Goal: Task Accomplishment & Management: Use online tool/utility

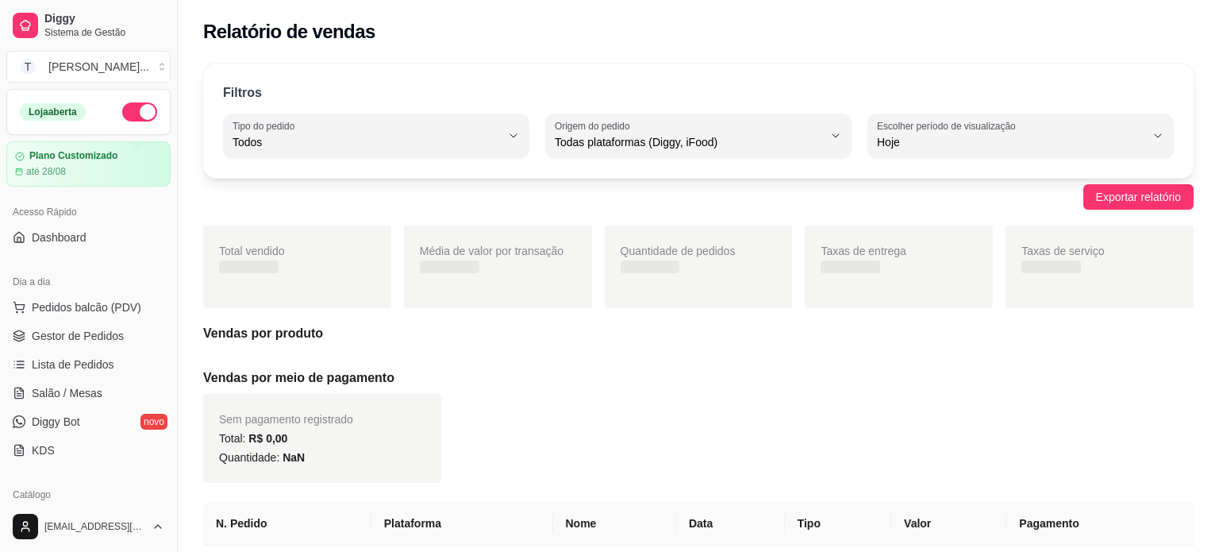
select select "ALL"
select select "0"
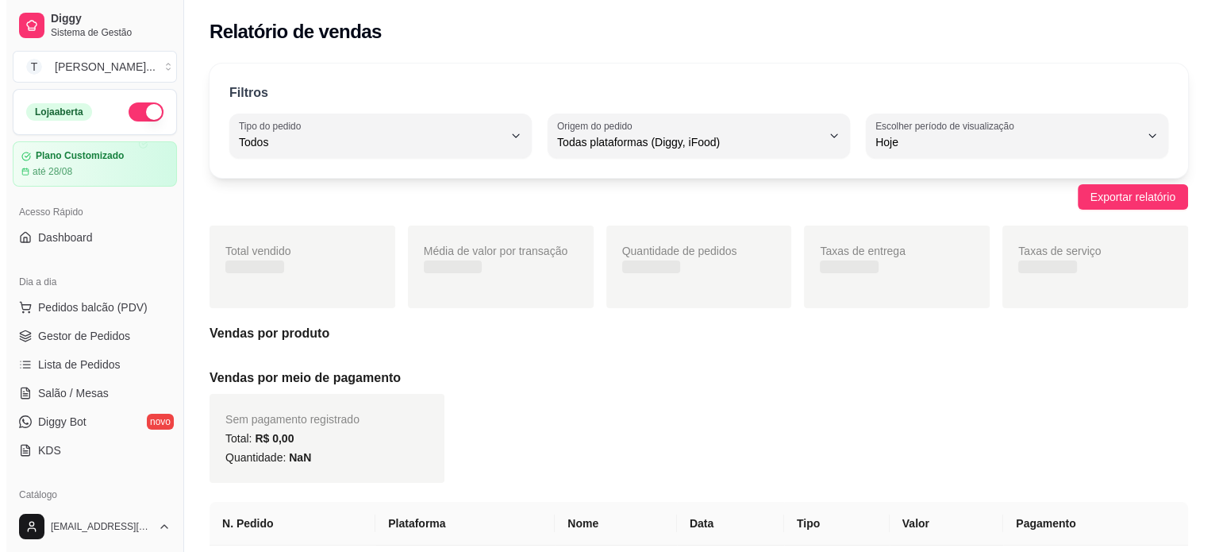
scroll to position [317, 0]
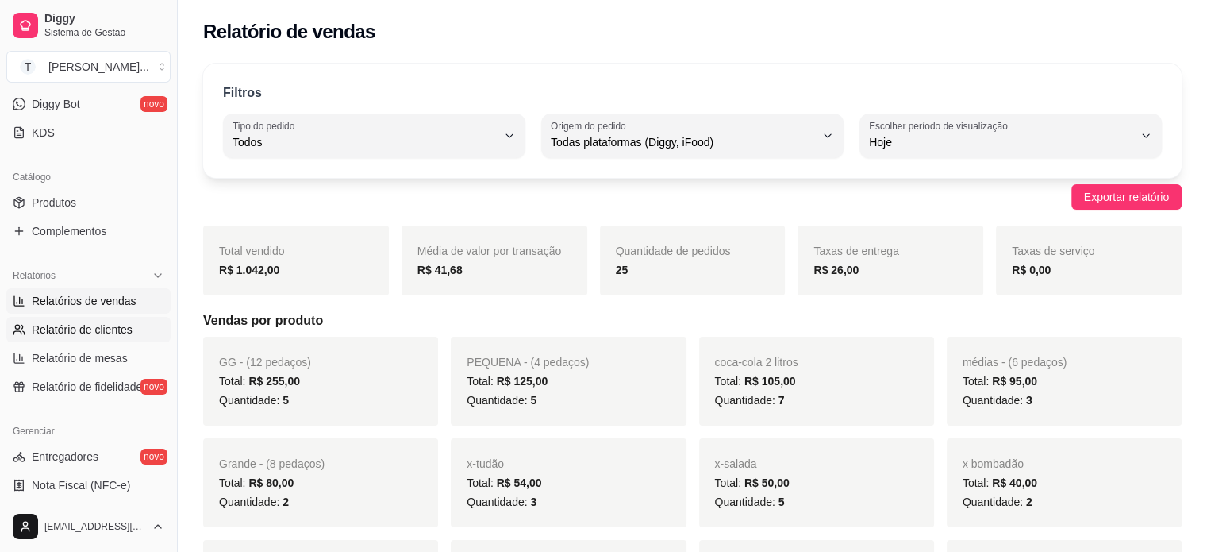
click at [113, 327] on span "Relatório de clientes" at bounding box center [82, 329] width 101 height 16
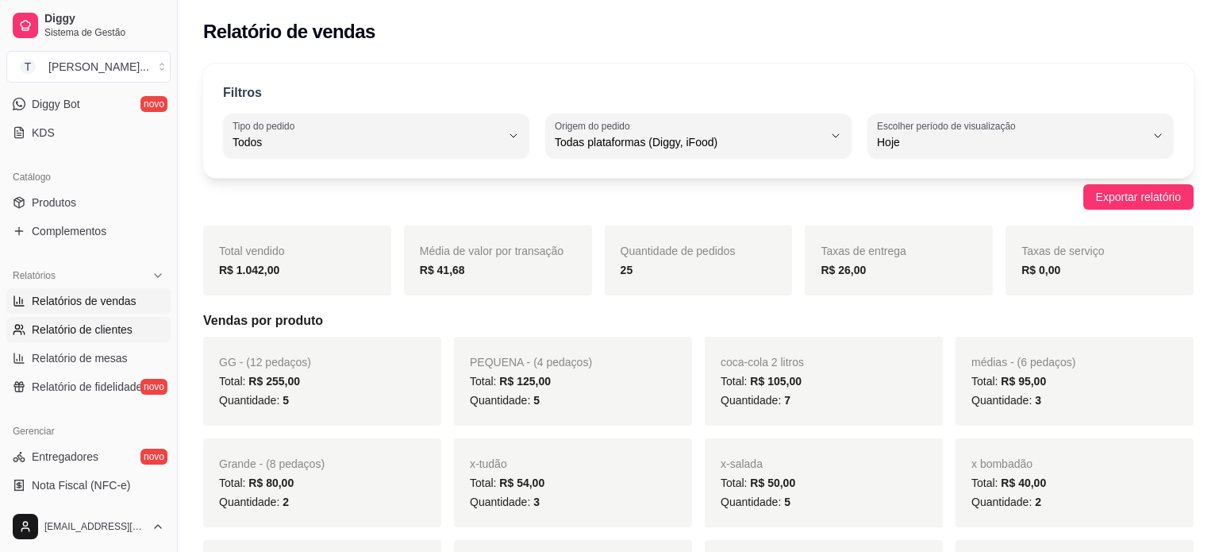
select select "30"
select select "HIGHEST_TOTAL_SPENT_WITH_ORDERS"
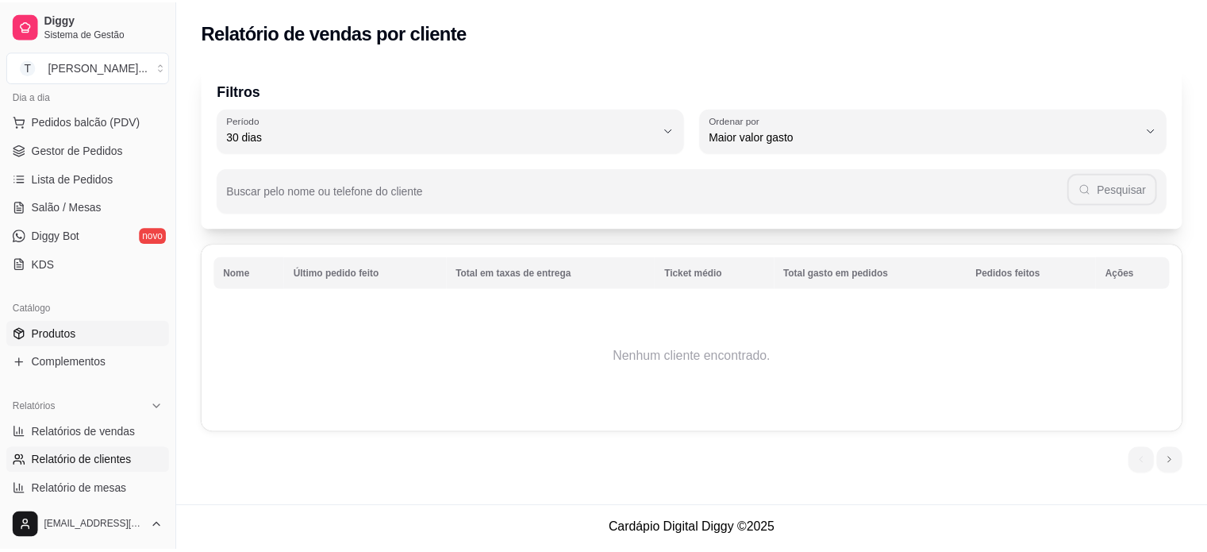
scroll to position [159, 0]
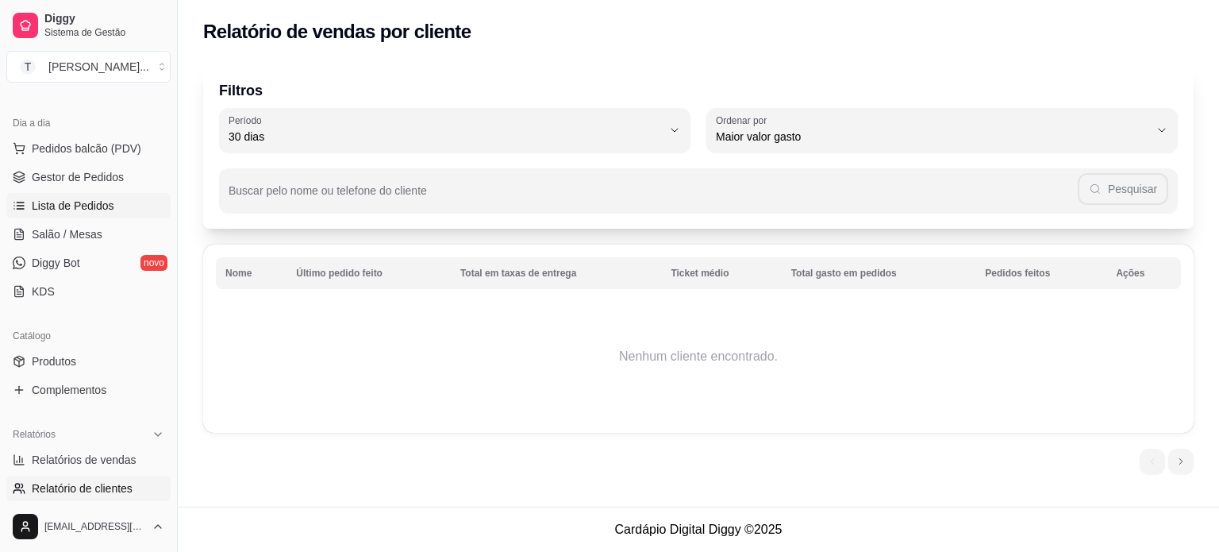
click at [102, 202] on span "Lista de Pedidos" at bounding box center [73, 206] width 83 height 16
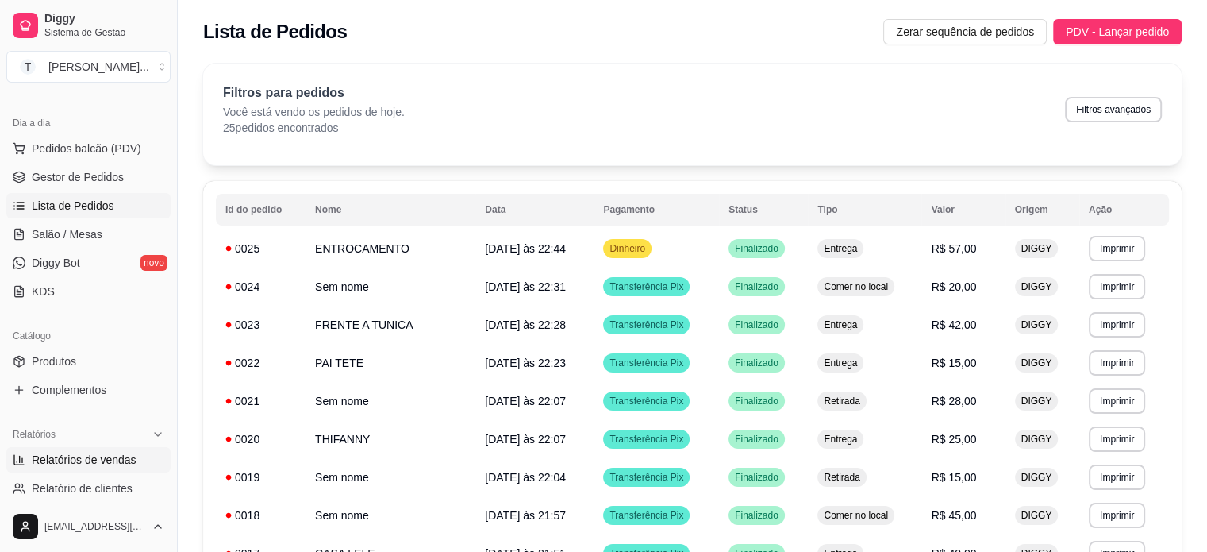
click at [105, 458] on span "Relatórios de vendas" at bounding box center [84, 460] width 105 height 16
select select "ALL"
select select "0"
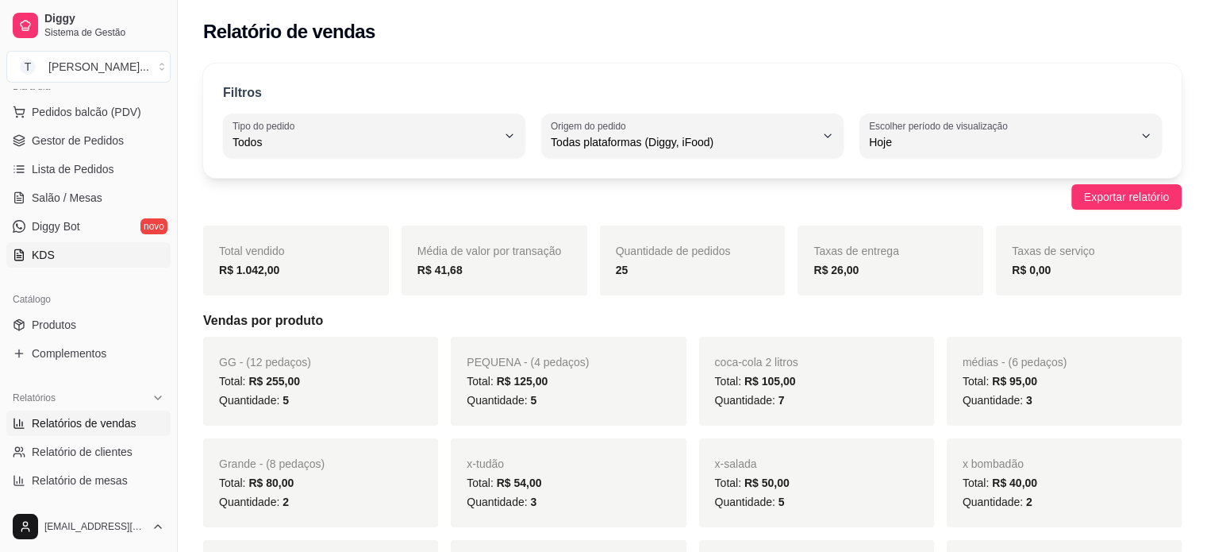
scroll to position [159, 0]
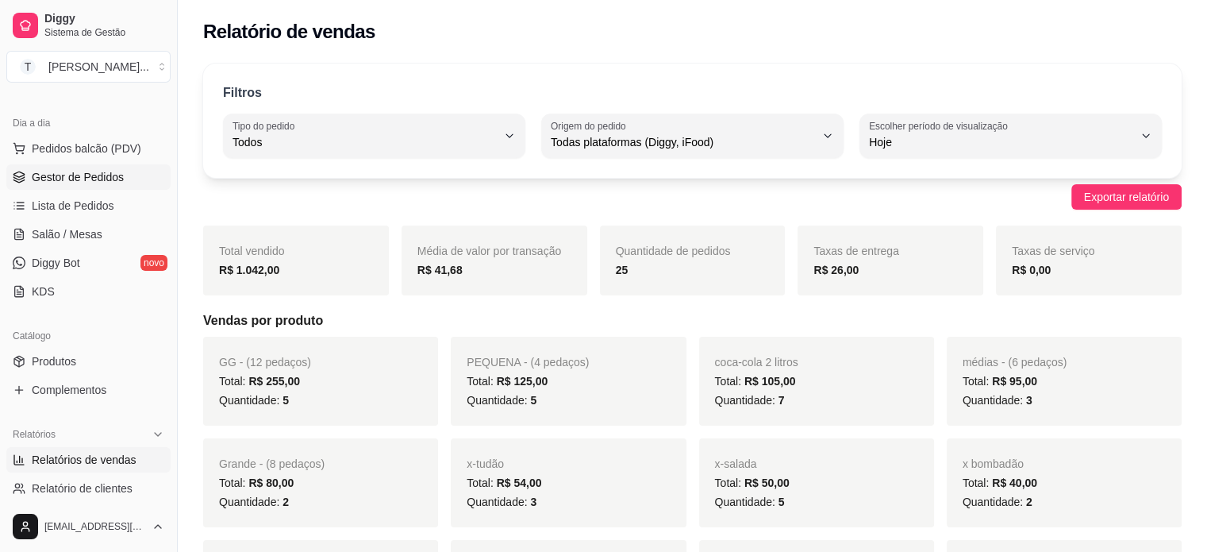
click at [102, 177] on span "Gestor de Pedidos" at bounding box center [78, 177] width 92 height 16
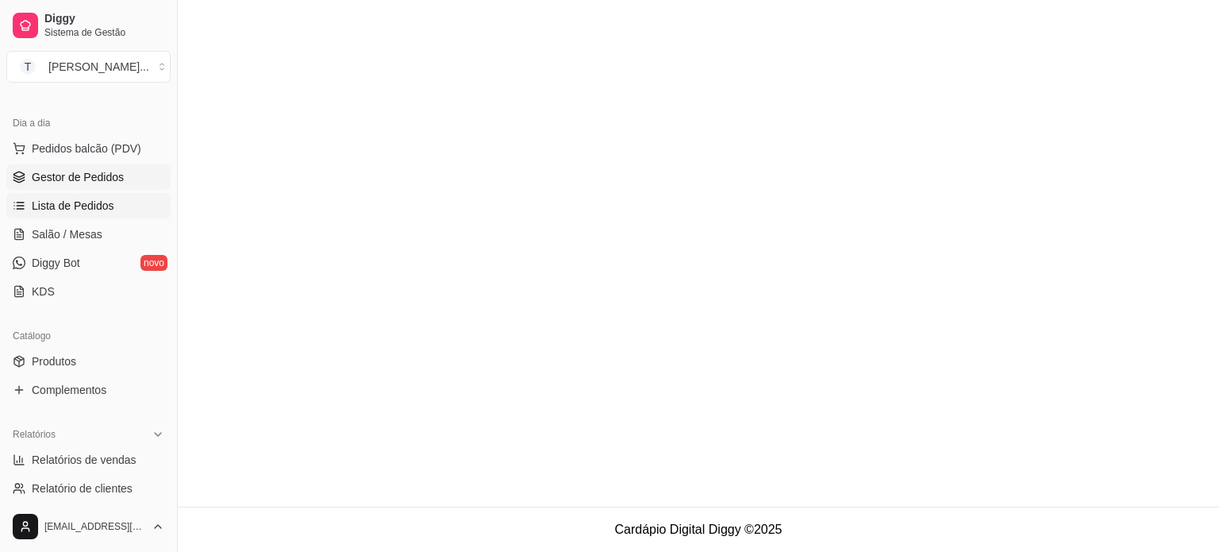
click at [95, 206] on span "Lista de Pedidos" at bounding box center [73, 206] width 83 height 16
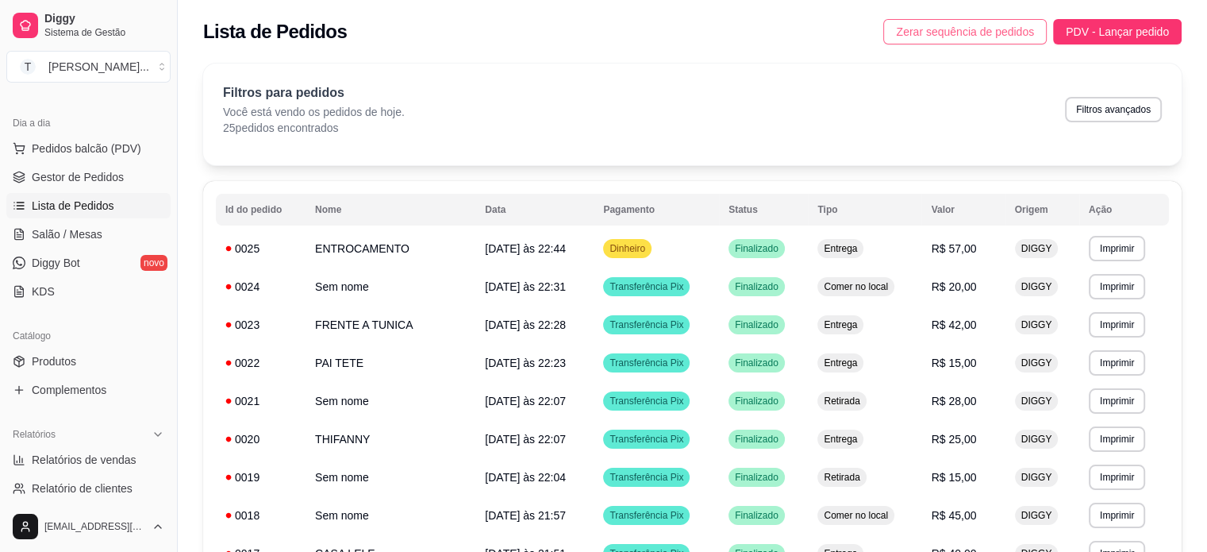
click at [979, 23] on span "Zerar sequência de pedidos" at bounding box center [965, 31] width 138 height 17
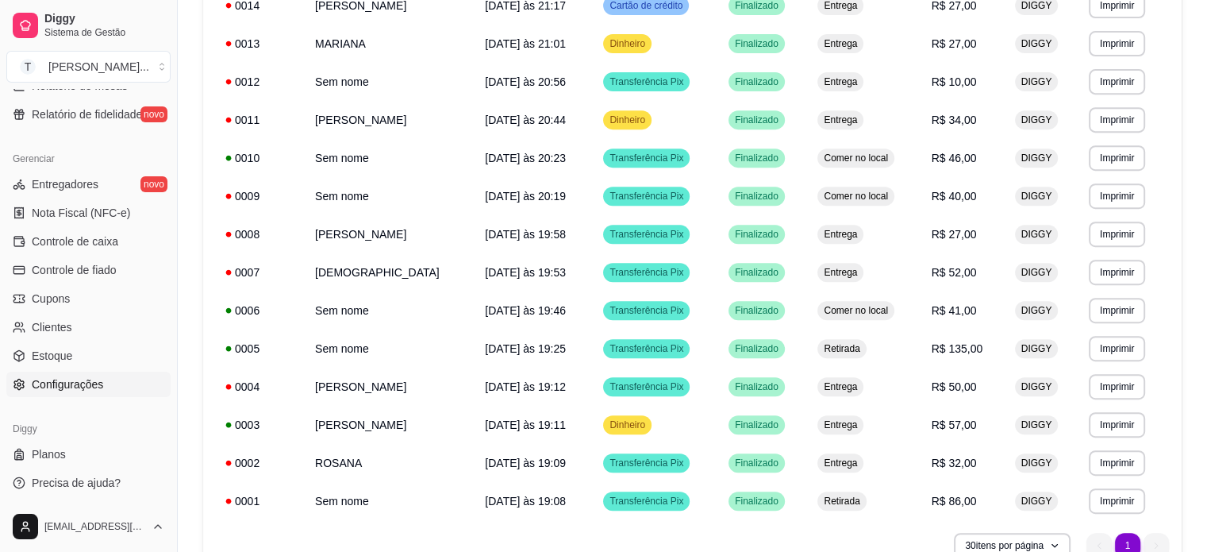
scroll to position [665, 0]
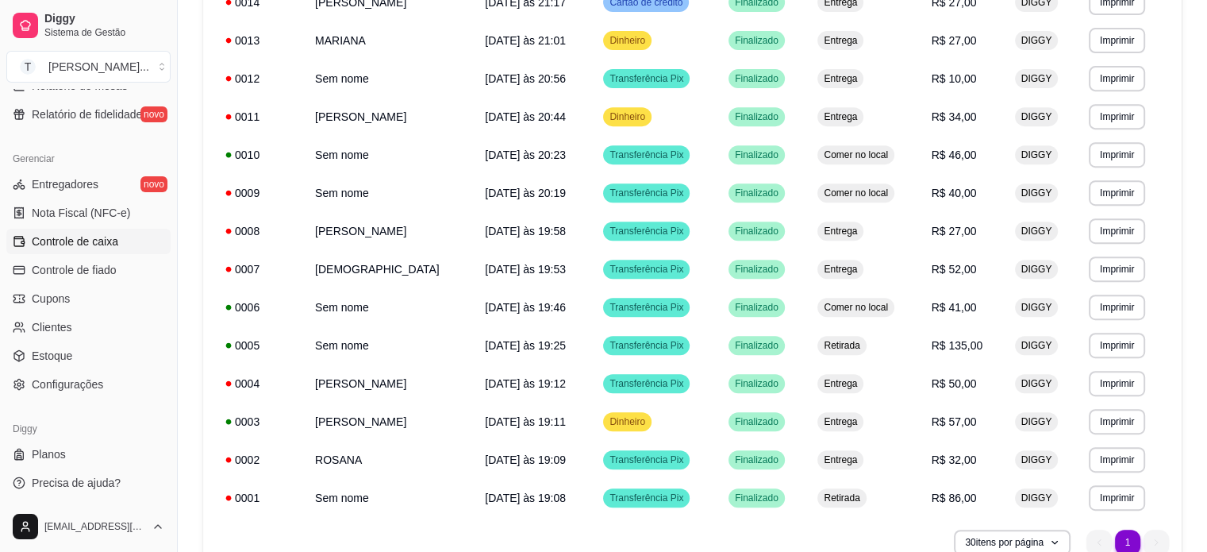
click at [78, 244] on span "Controle de caixa" at bounding box center [75, 241] width 87 height 16
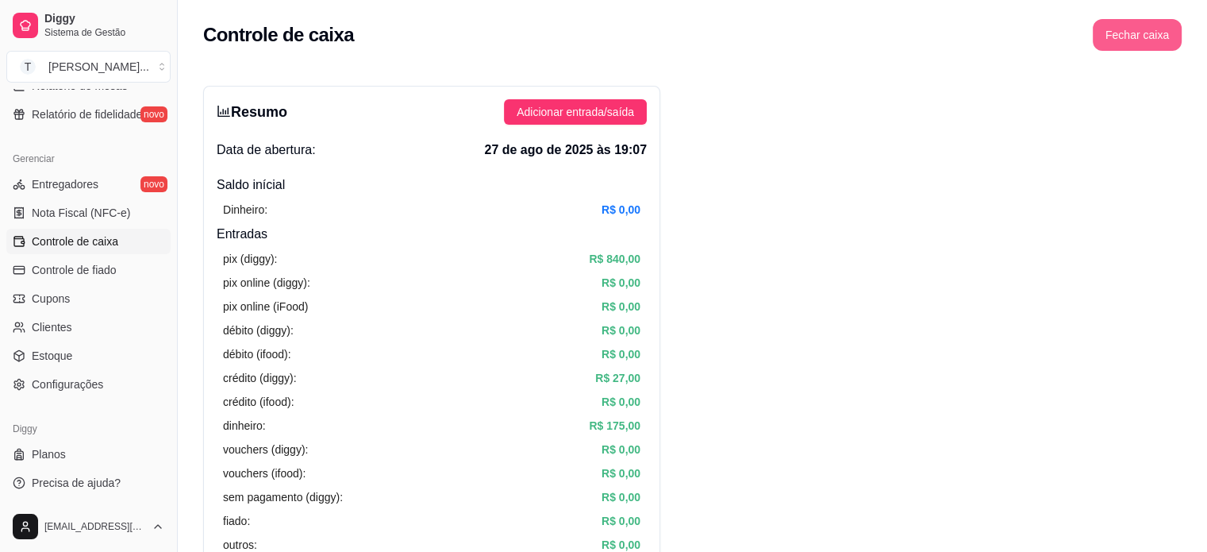
click at [1162, 38] on button "Fechar caixa" at bounding box center [1137, 35] width 89 height 32
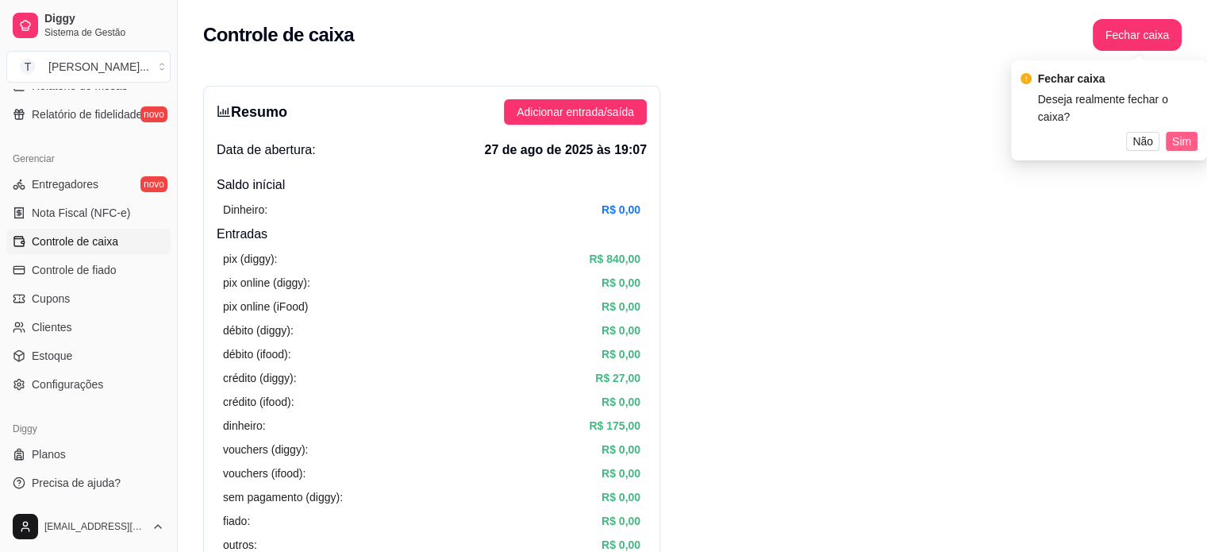
click at [1178, 140] on span "Sim" at bounding box center [1181, 141] width 19 height 17
